Goal: Transaction & Acquisition: Purchase product/service

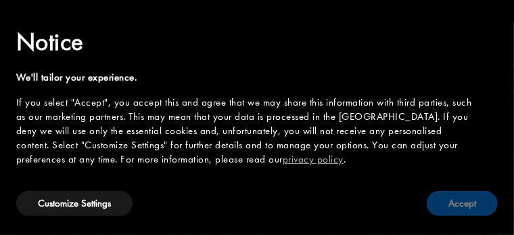
click at [471, 207] on button "Accept" at bounding box center [462, 203] width 71 height 25
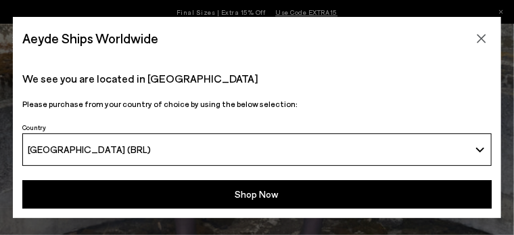
click at [486, 145] on button "[GEOGRAPHIC_DATA] (BRL)" at bounding box center [257, 149] width 470 height 32
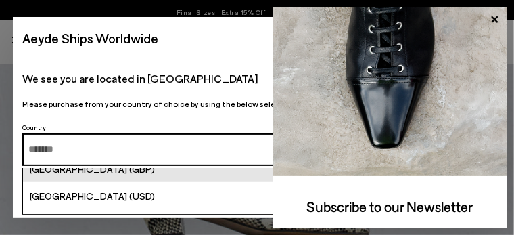
scroll to position [5389, 0]
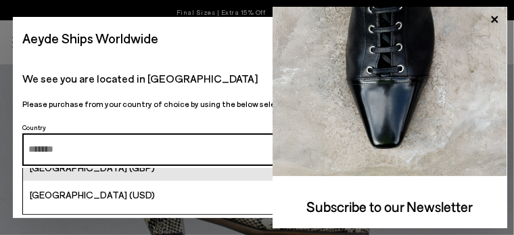
click at [106, 194] on span "[GEOGRAPHIC_DATA] (USD)" at bounding box center [92, 195] width 125 height 12
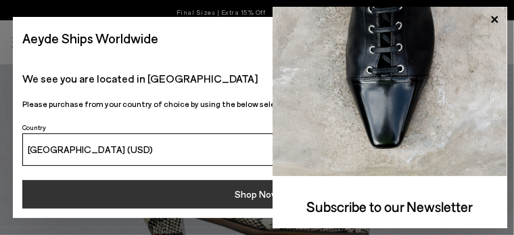
click at [242, 200] on button "Shop Now" at bounding box center [257, 194] width 470 height 28
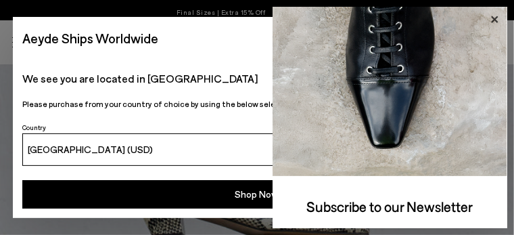
click at [493, 18] on icon at bounding box center [495, 20] width 18 height 18
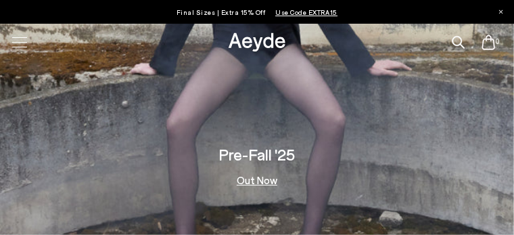
click at [0, 0] on link "Shop" at bounding box center [0, 0] width 0 height 0
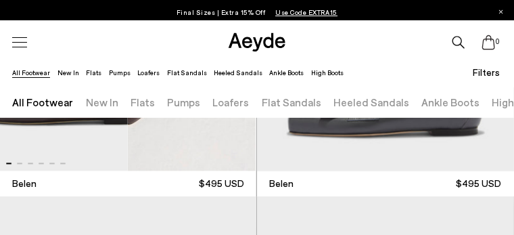
scroll to position [609, 0]
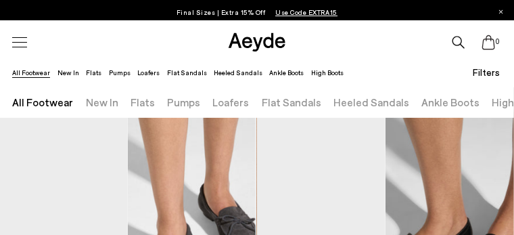
scroll to position [1185, 0]
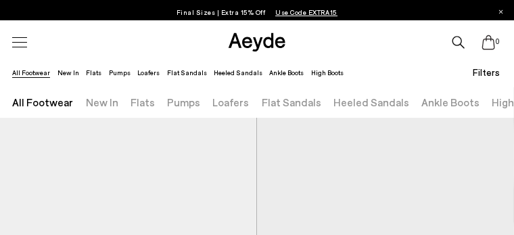
scroll to position [2741, 0]
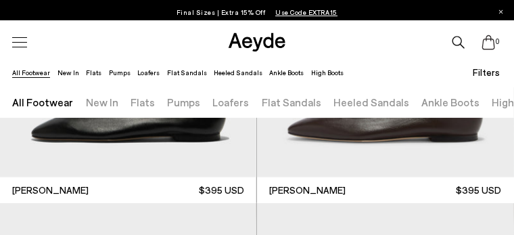
scroll to position [4264, 0]
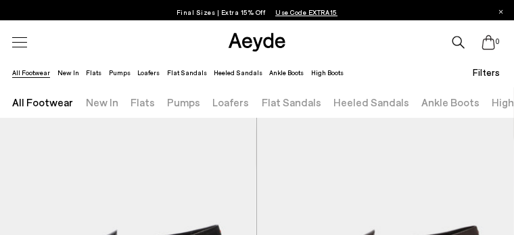
scroll to position [5483, 0]
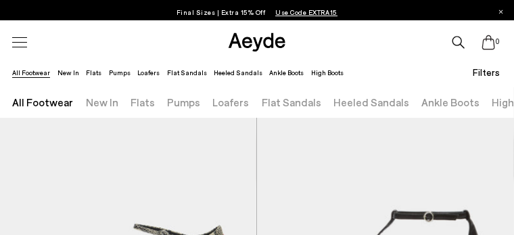
scroll to position [7547, 0]
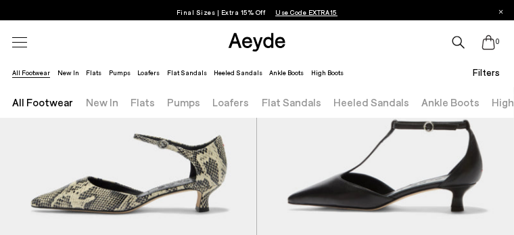
click at [0, 0] on div "Next slide" at bounding box center [0, 0] width 0 height 0
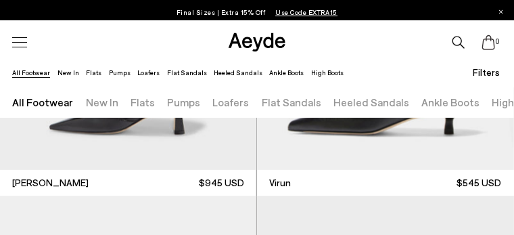
scroll to position [8664, 0]
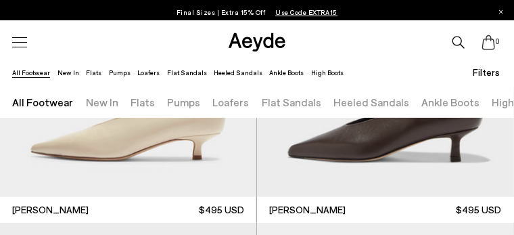
scroll to position [9274, 0]
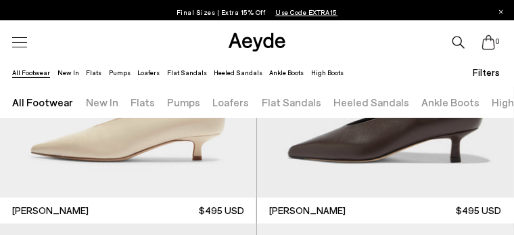
drag, startPoint x: 209, startPoint y: 118, endPoint x: 84, endPoint y: 132, distance: 126.0
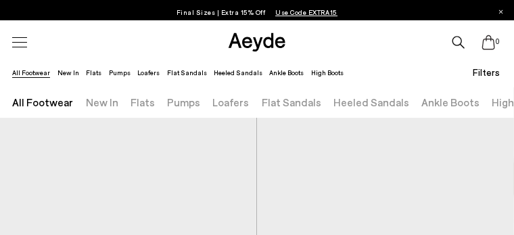
scroll to position [9815, 0]
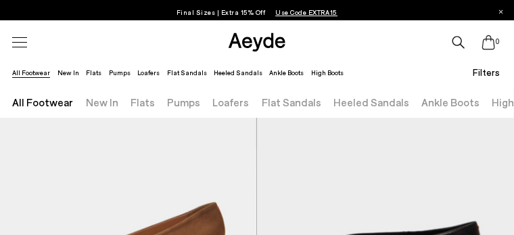
scroll to position [10966, 0]
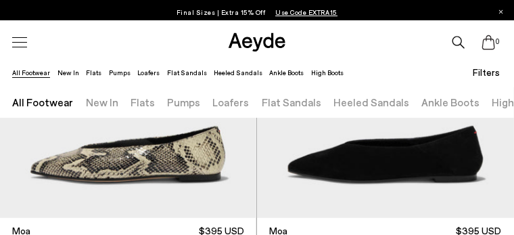
scroll to position [12001, 0]
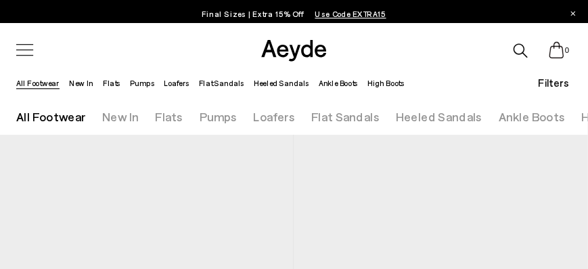
scroll to position [13300, 0]
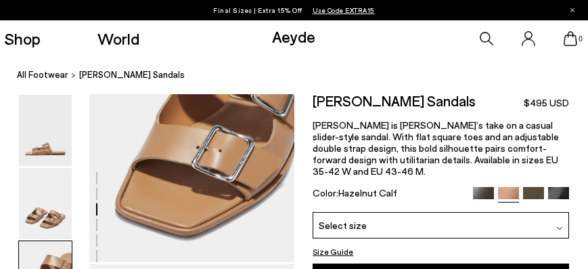
scroll to position [657, 0]
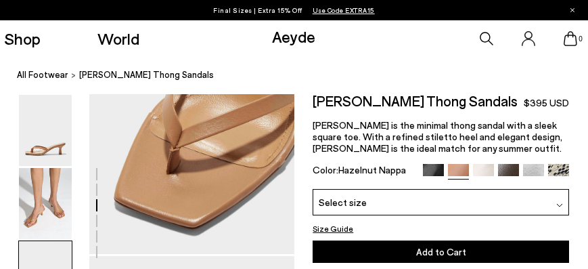
scroll to position [851, 0]
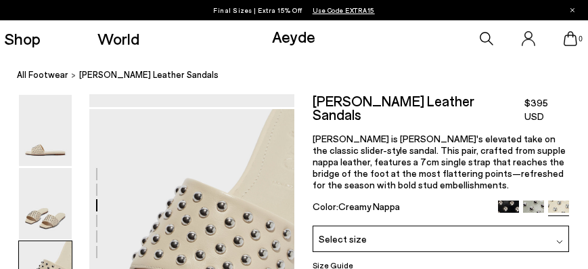
scroll to position [542, 0]
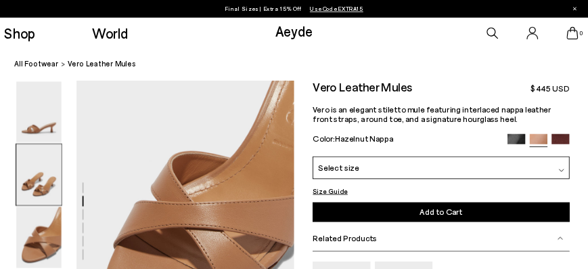
scroll to position [586, 0]
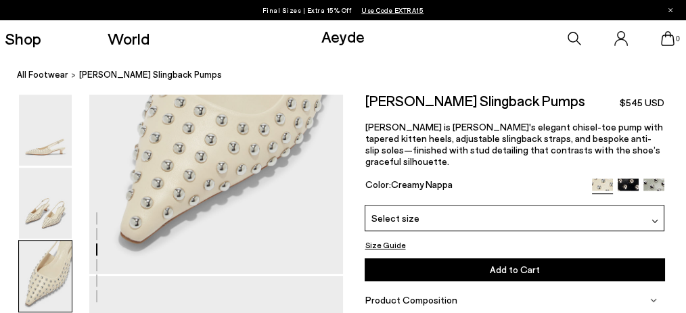
scroll to position [722, 0]
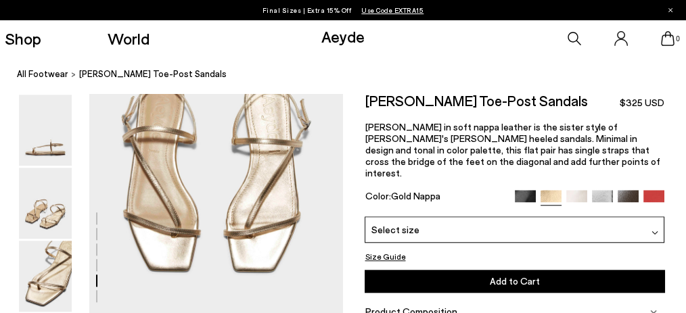
scroll to position [1308, 0]
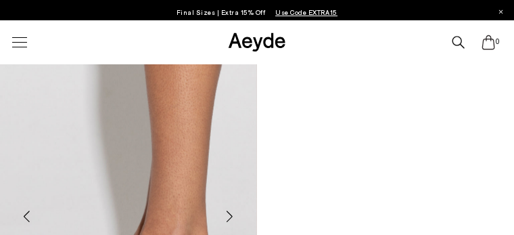
scroll to position [68, 0]
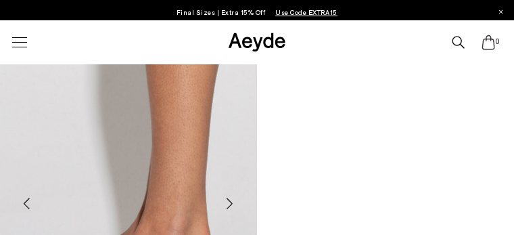
click at [0, 0] on div at bounding box center [0, 0] width 0 height 0
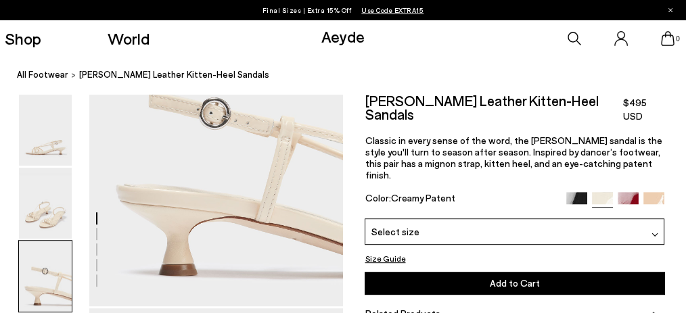
scroll to position [688, 0]
